Goal: Find specific page/section: Find specific page/section

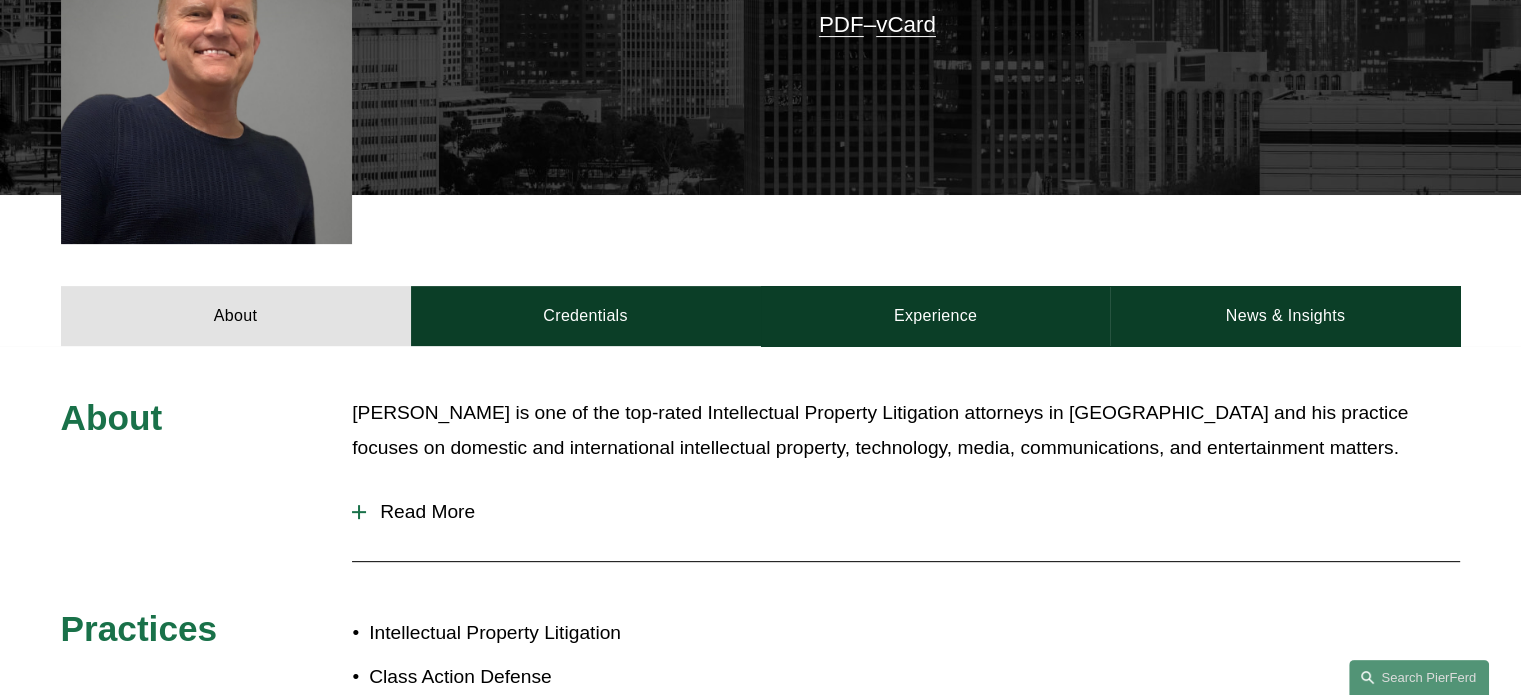
scroll to position [695, 0]
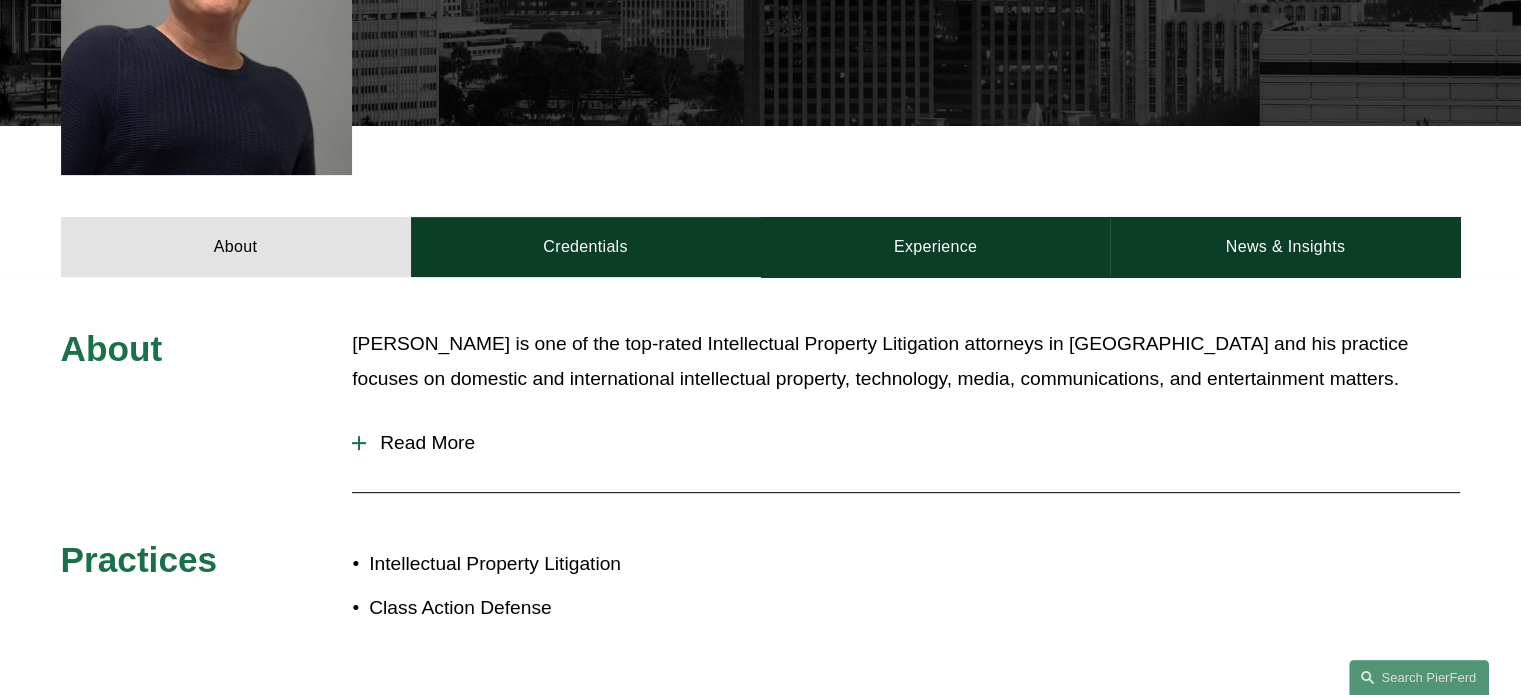
click at [445, 432] on span "Read More" at bounding box center [913, 443] width 1094 height 22
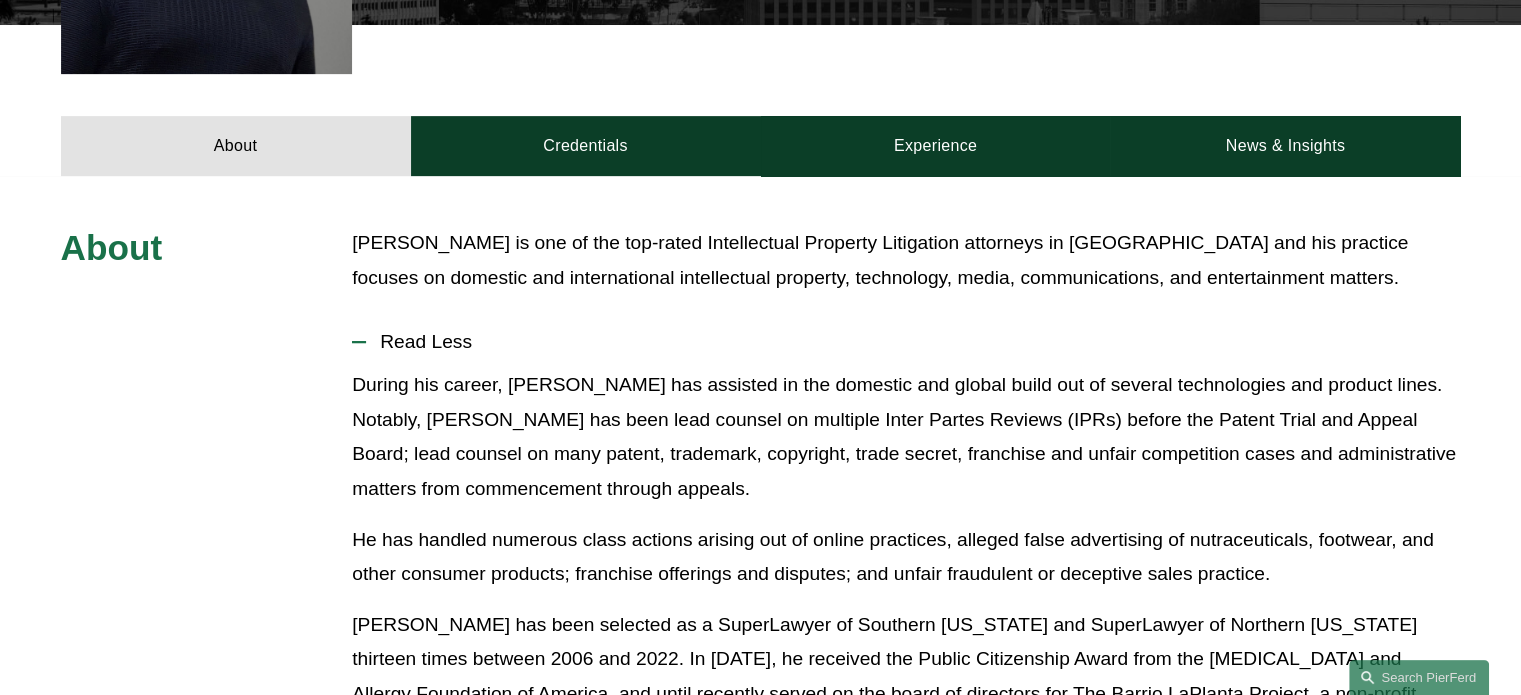
scroll to position [798, 0]
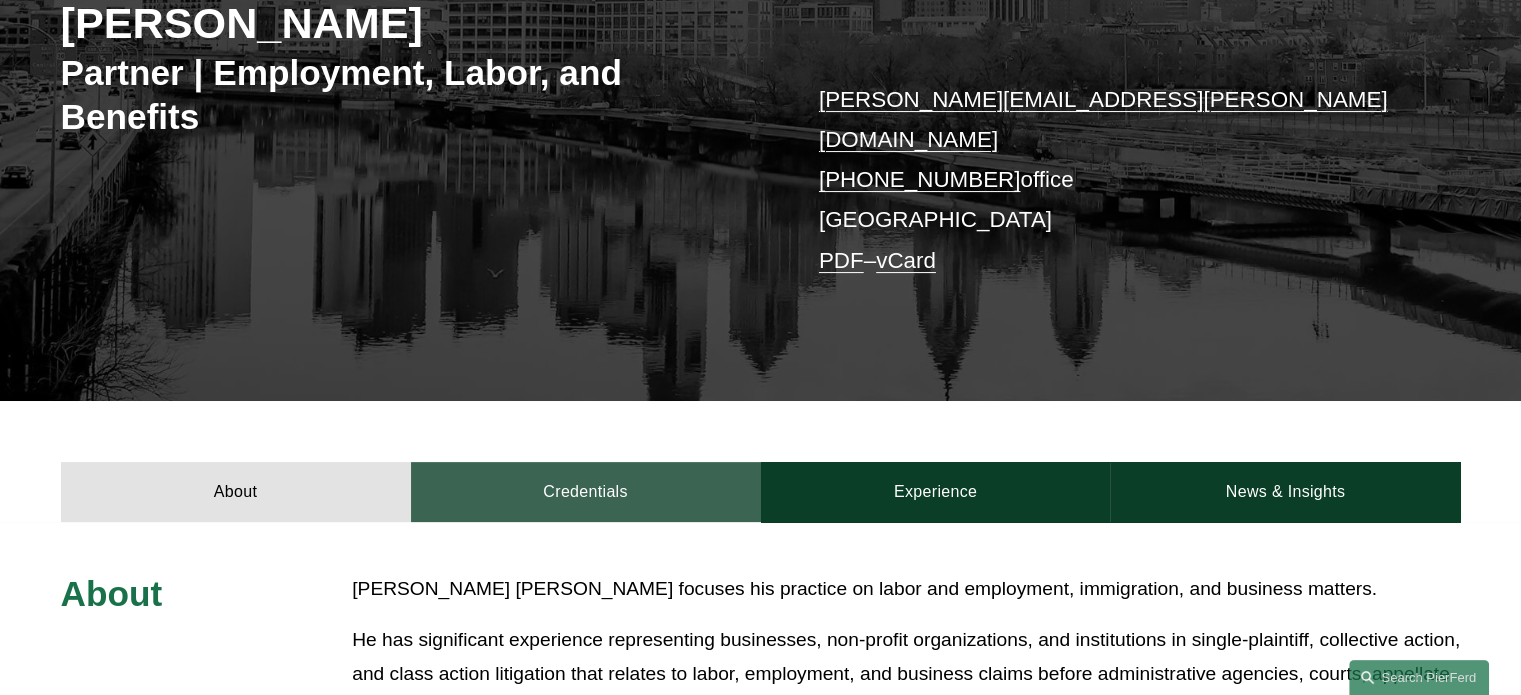
scroll to position [358, 0]
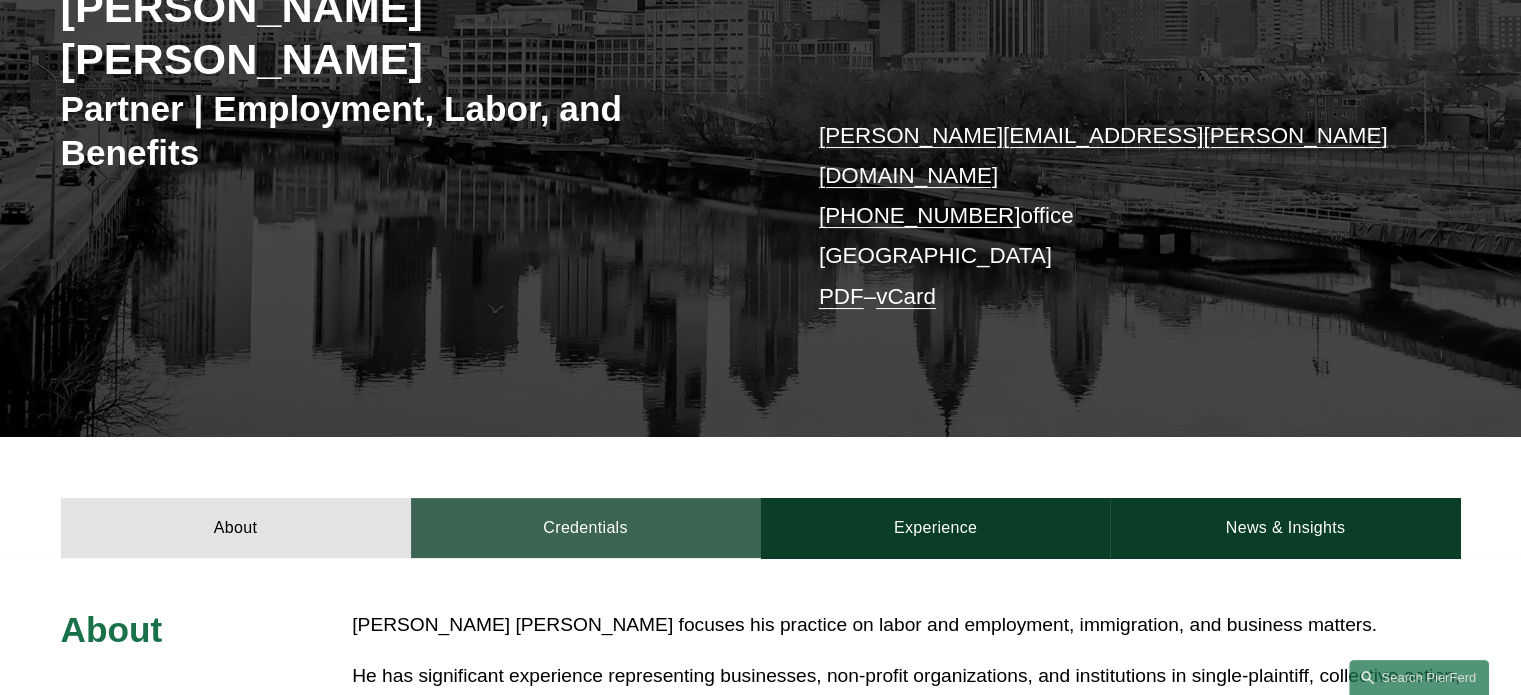
click at [612, 498] on link "Credentials" at bounding box center [586, 528] width 350 height 60
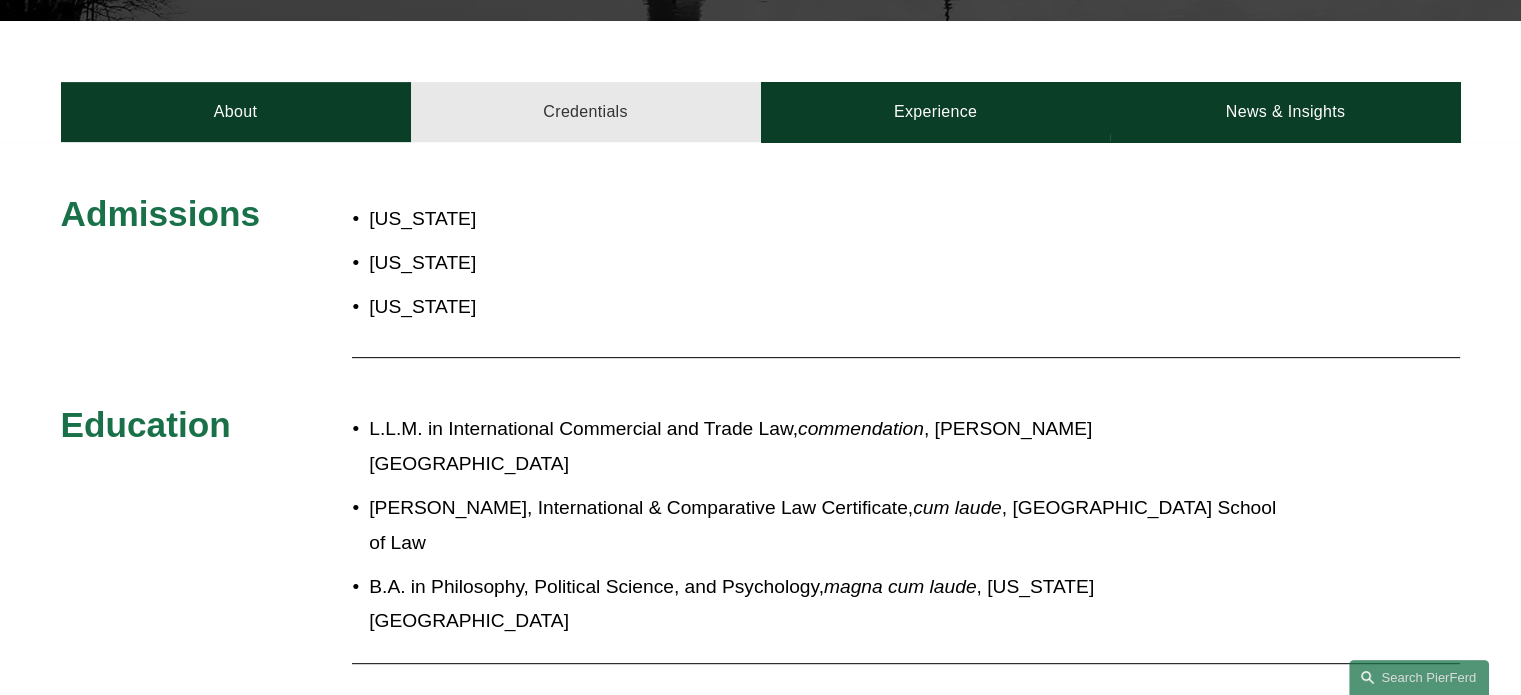
scroll to position [764, 0]
